Goal: Task Accomplishment & Management: Use online tool/utility

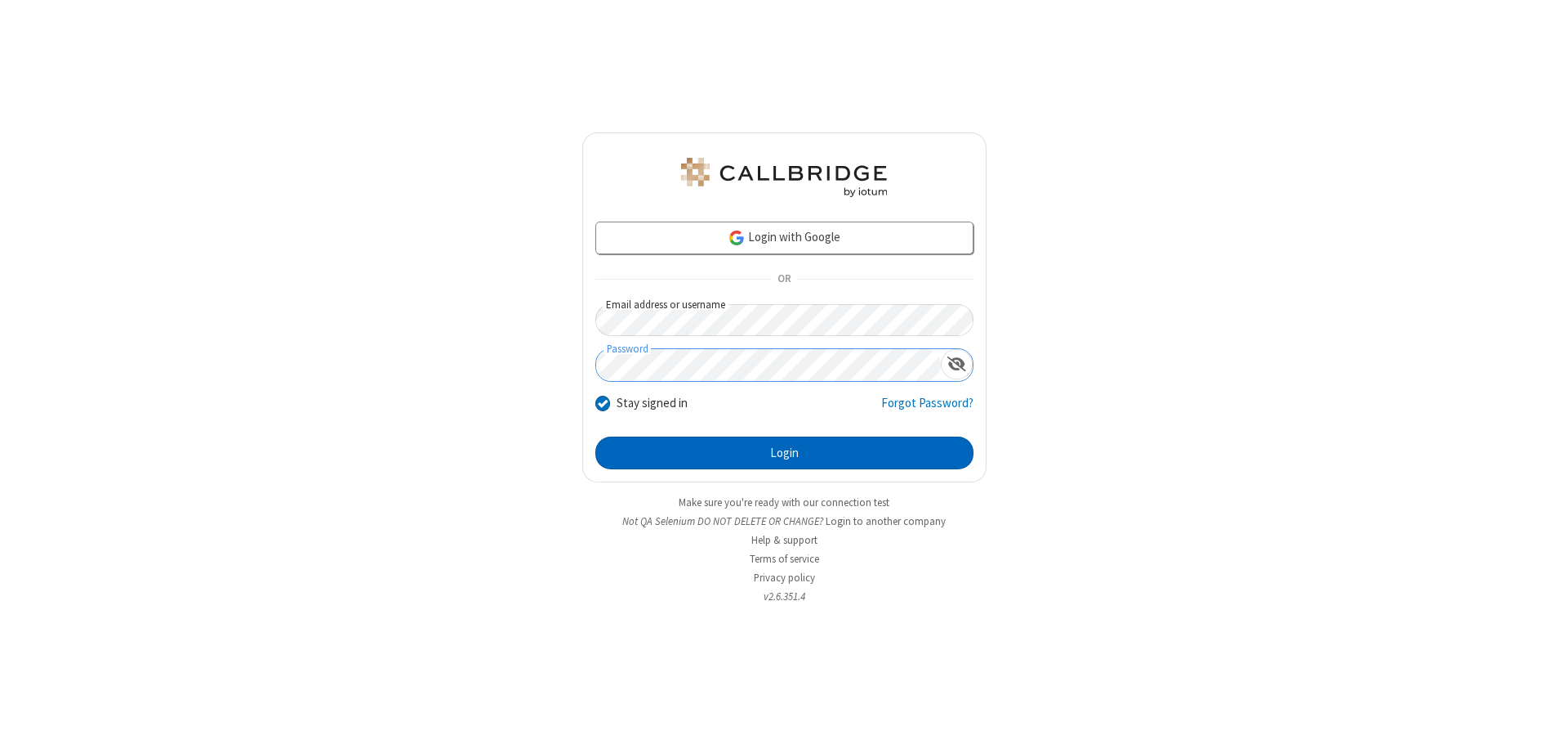
click at [784, 453] on button "Login" at bounding box center [785, 453] width 378 height 33
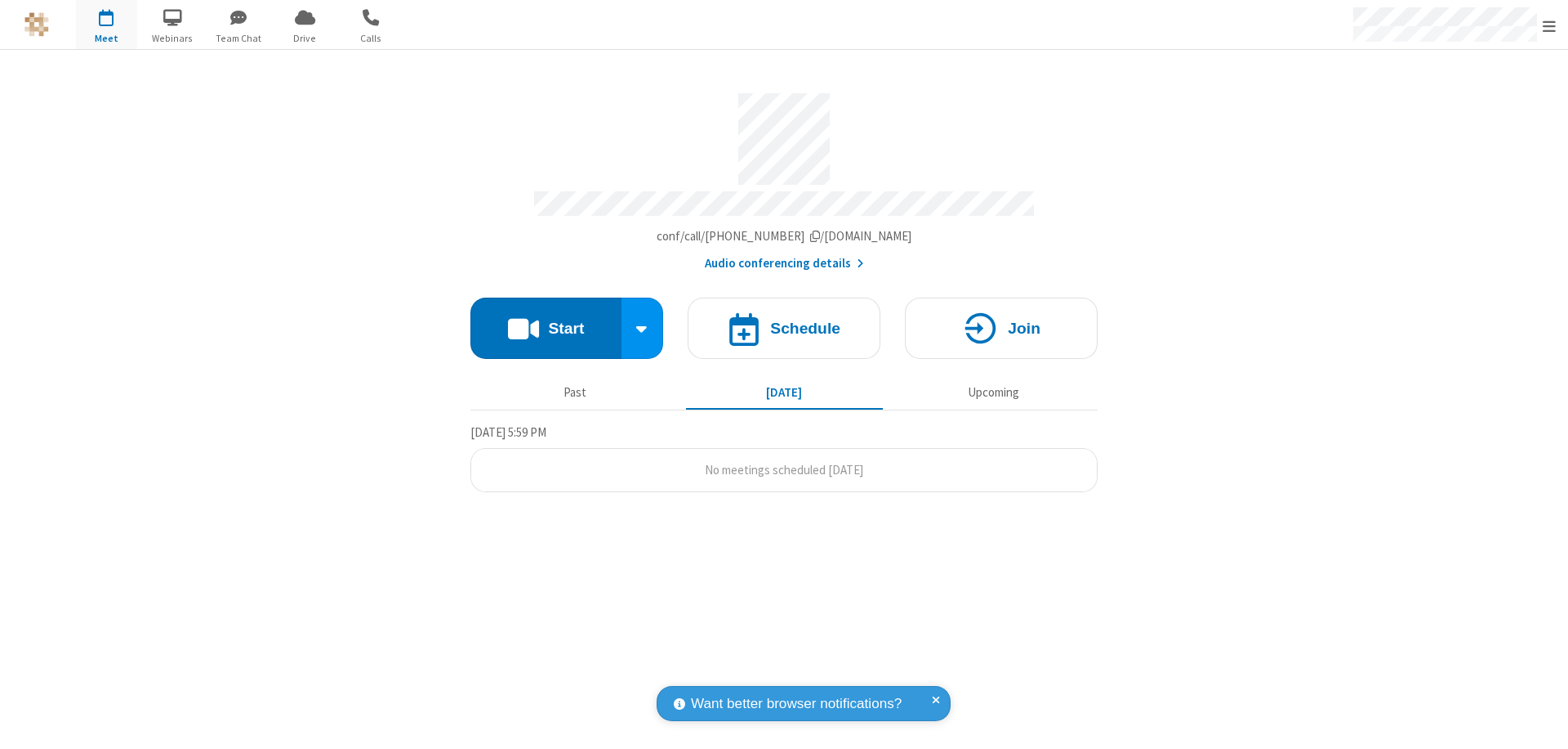
click at [545, 320] on button "Start" at bounding box center [545, 327] width 151 height 61
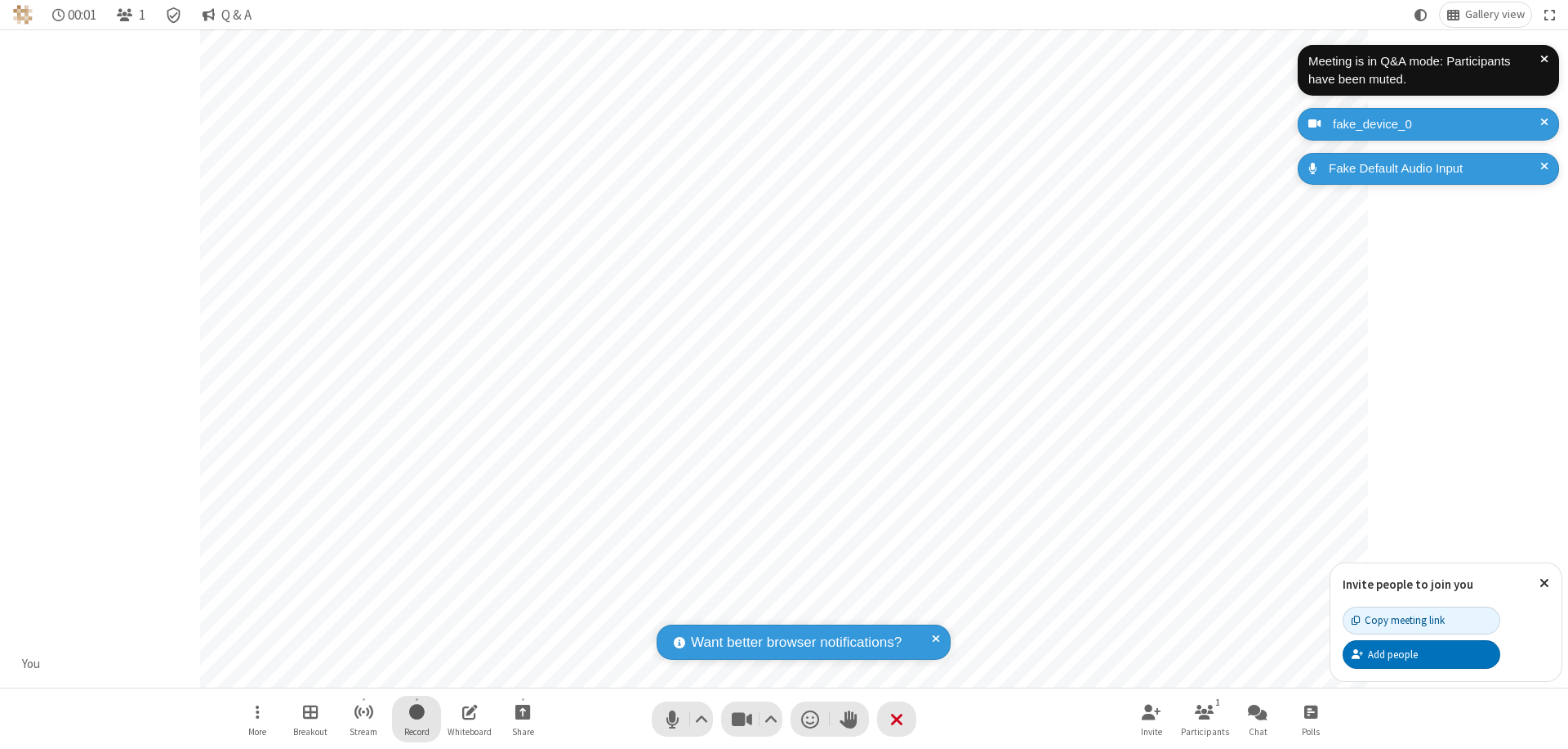
click at [416, 718] on span "Start recording" at bounding box center [417, 711] width 16 height 20
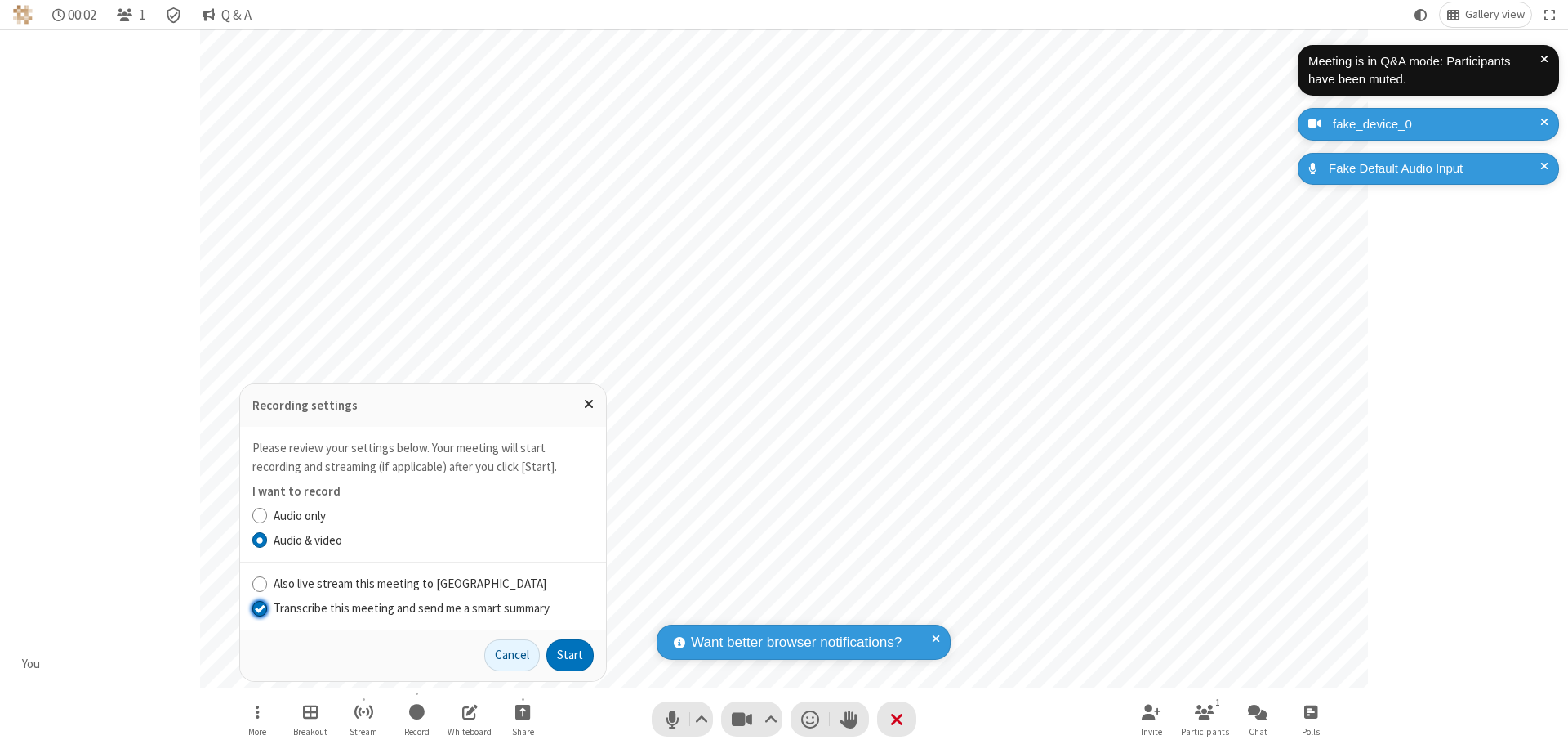
click at [259, 608] on input "Transcribe this meeting and send me a smart summary" at bounding box center [261, 607] width 16 height 17
click at [570, 654] on button "Start" at bounding box center [570, 655] width 48 height 33
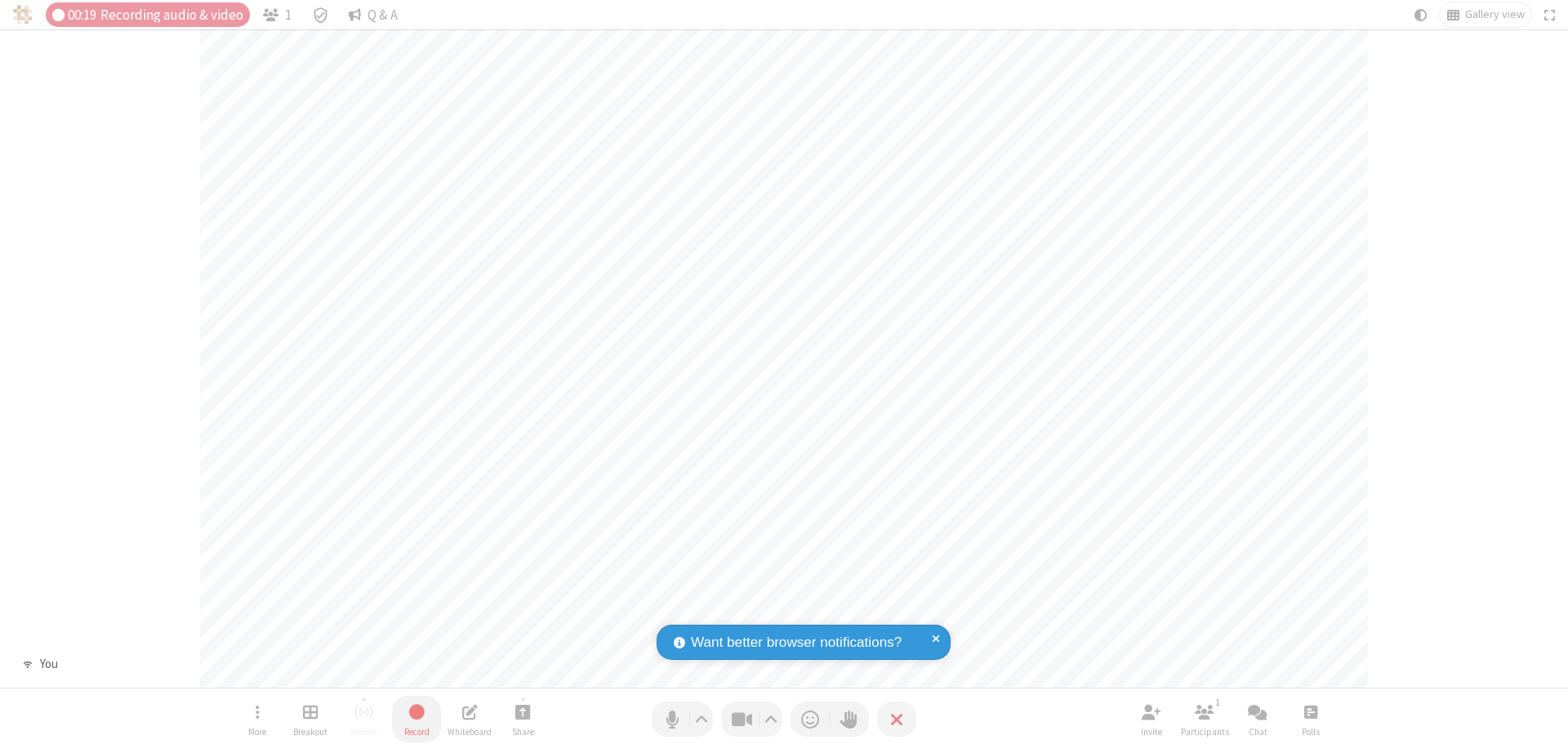
click at [416, 718] on span "Stop recording" at bounding box center [416, 711] width 19 height 20
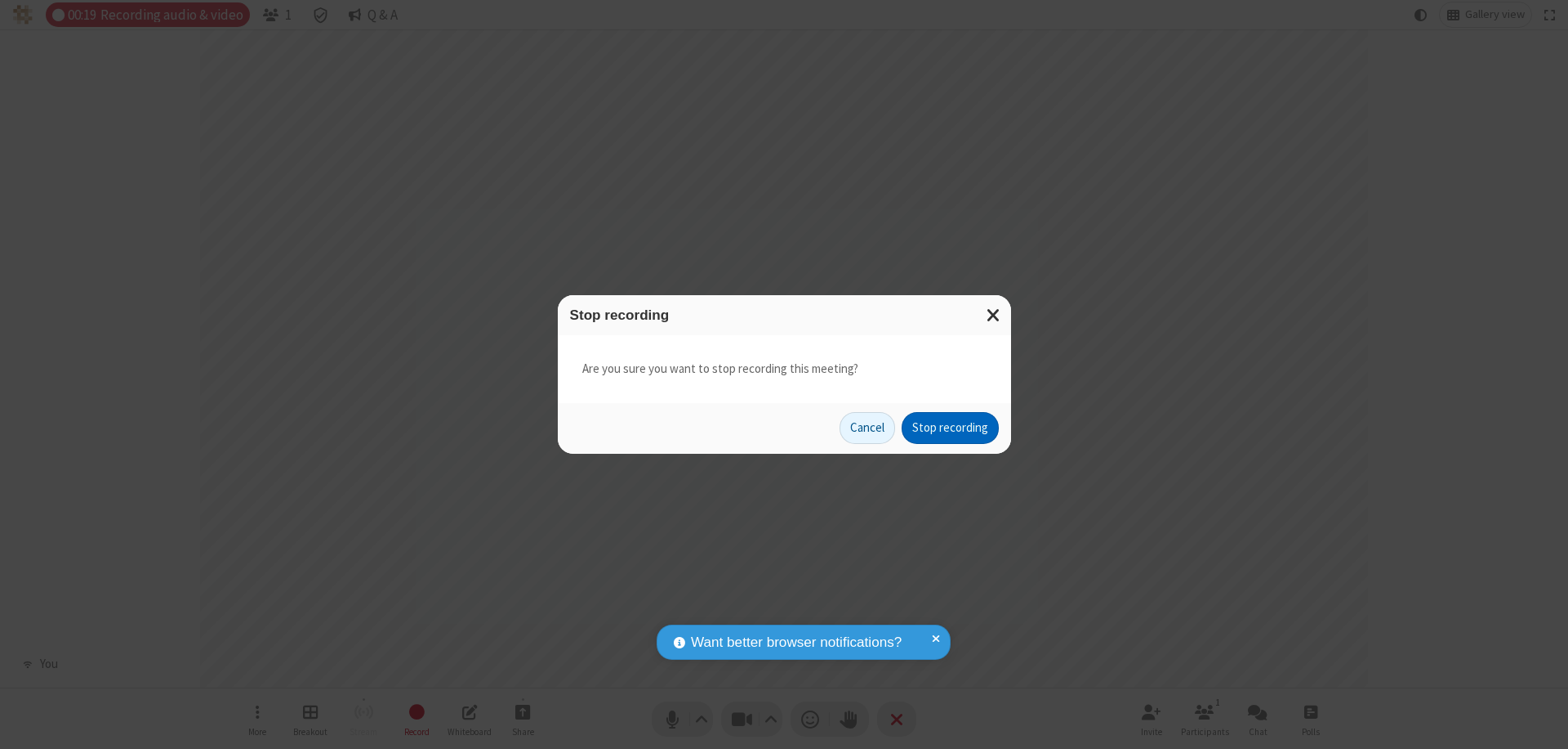
click at [950, 427] on button "Stop recording" at bounding box center [950, 428] width 97 height 33
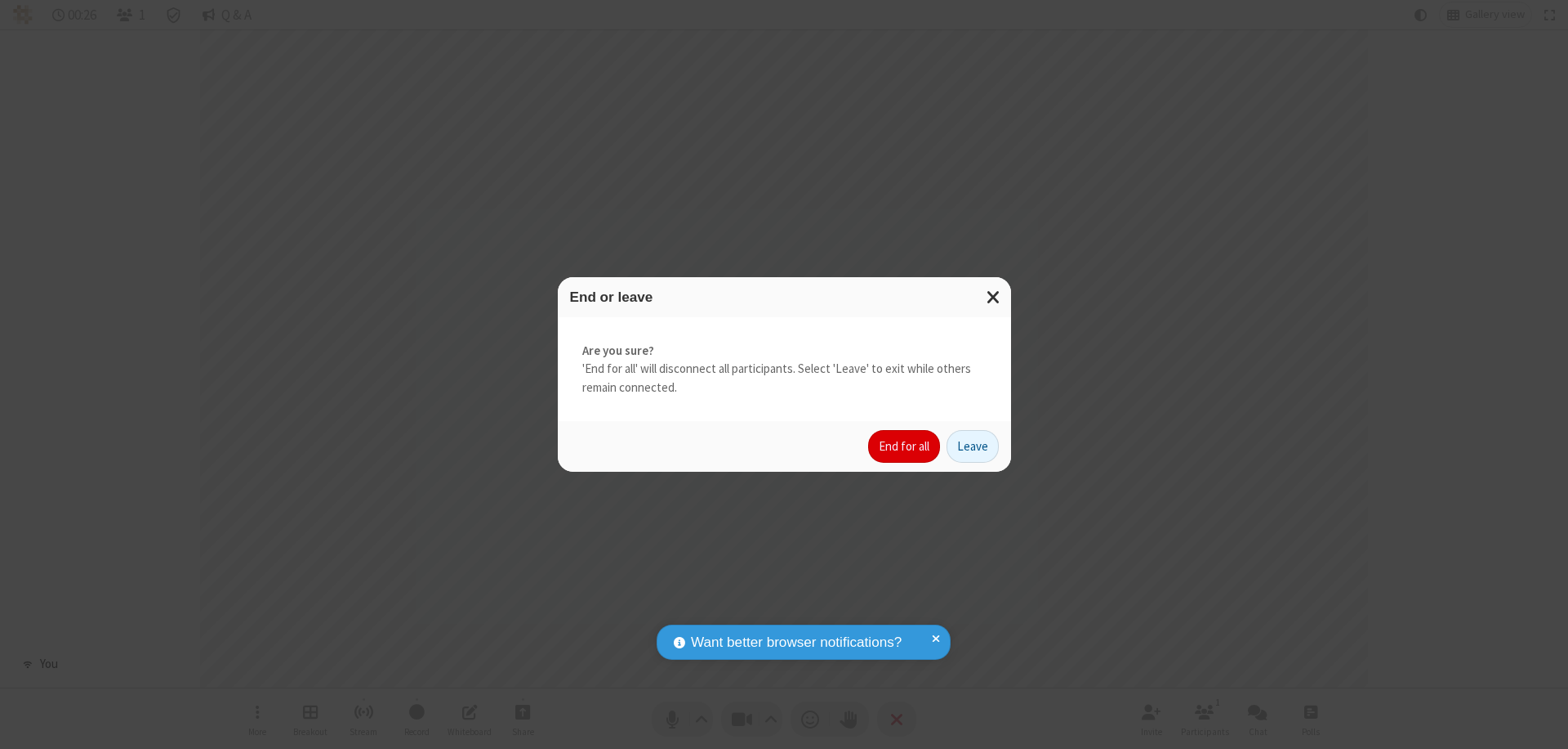
click at [905, 447] on button "End for all" at bounding box center [903, 446] width 72 height 33
